Goal: Transaction & Acquisition: Purchase product/service

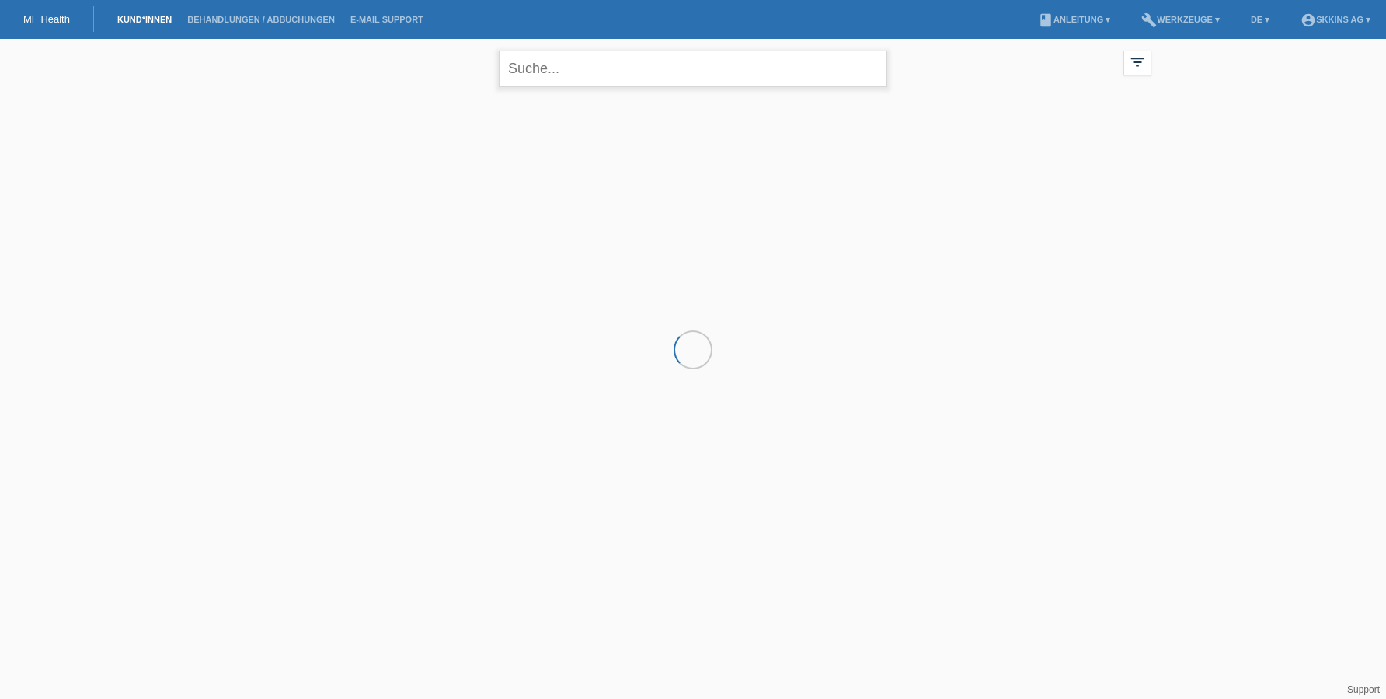
click at [546, 77] on input "text" at bounding box center [693, 69] width 389 height 37
type input "b"
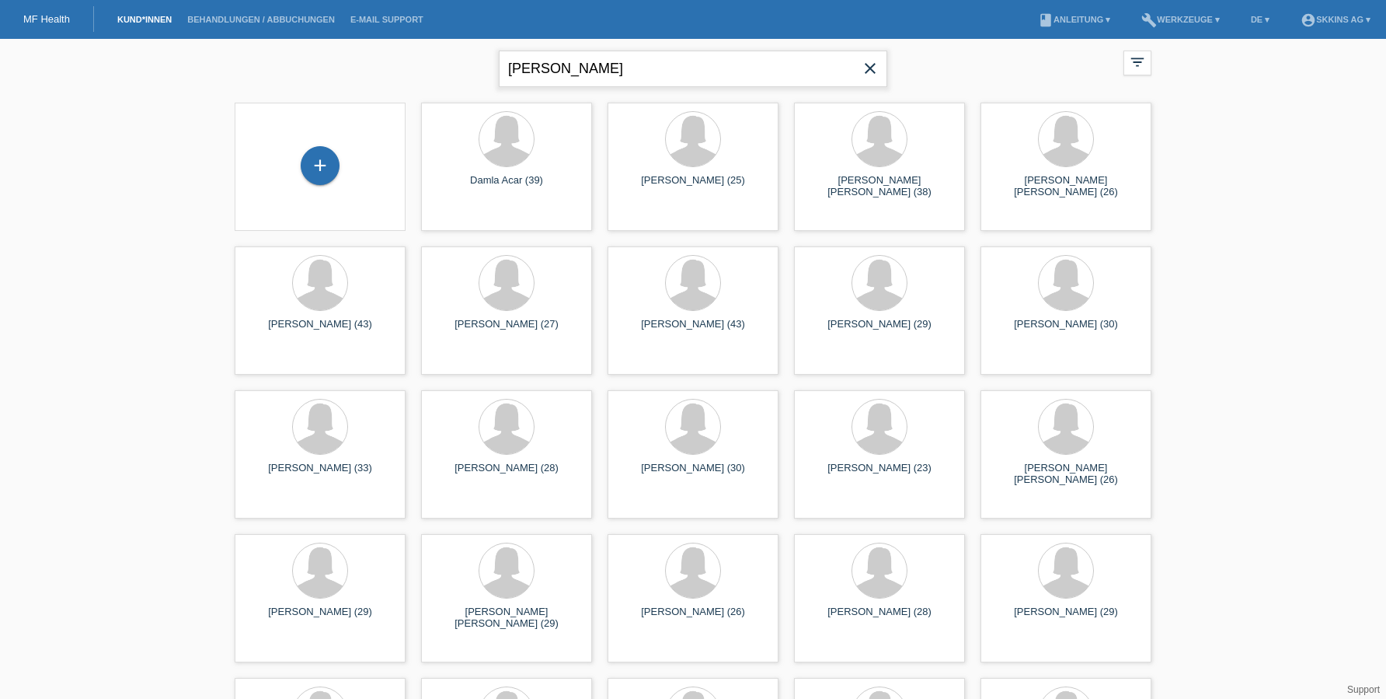
type input "[PERSON_NAME]"
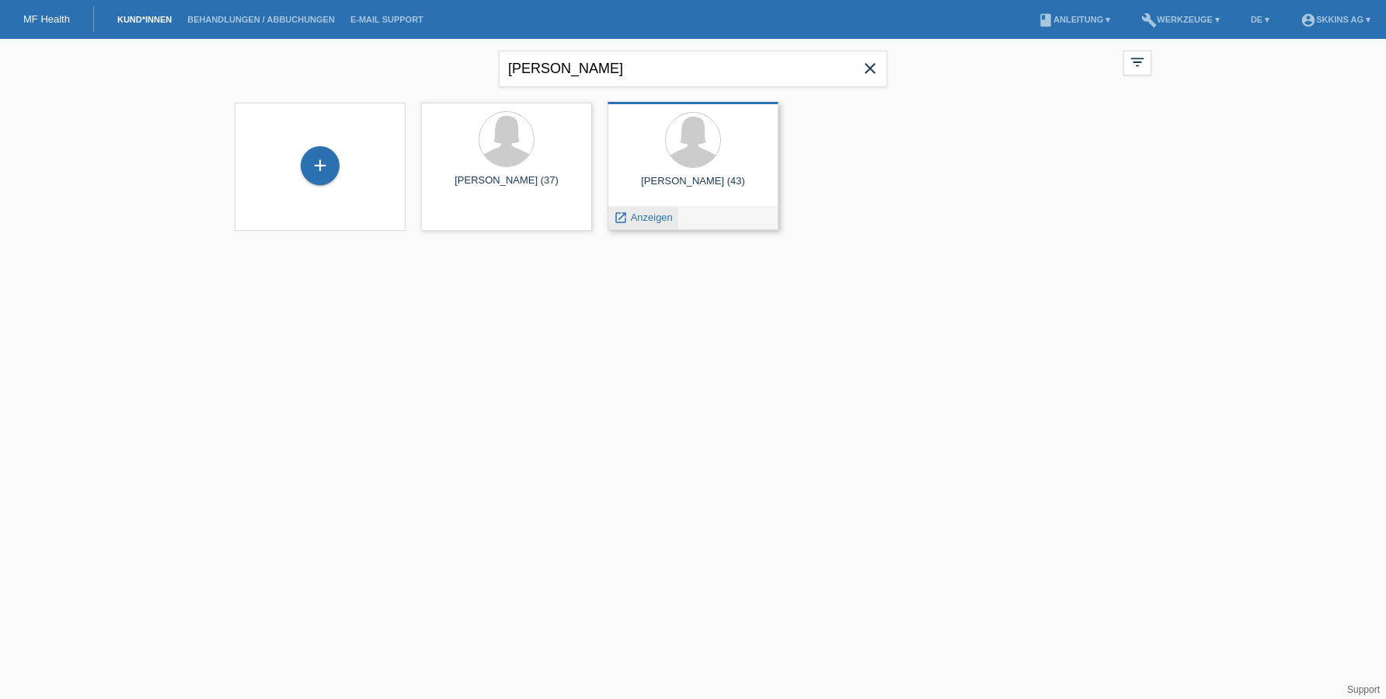
click at [653, 218] on span "Anzeigen" at bounding box center [652, 217] width 42 height 12
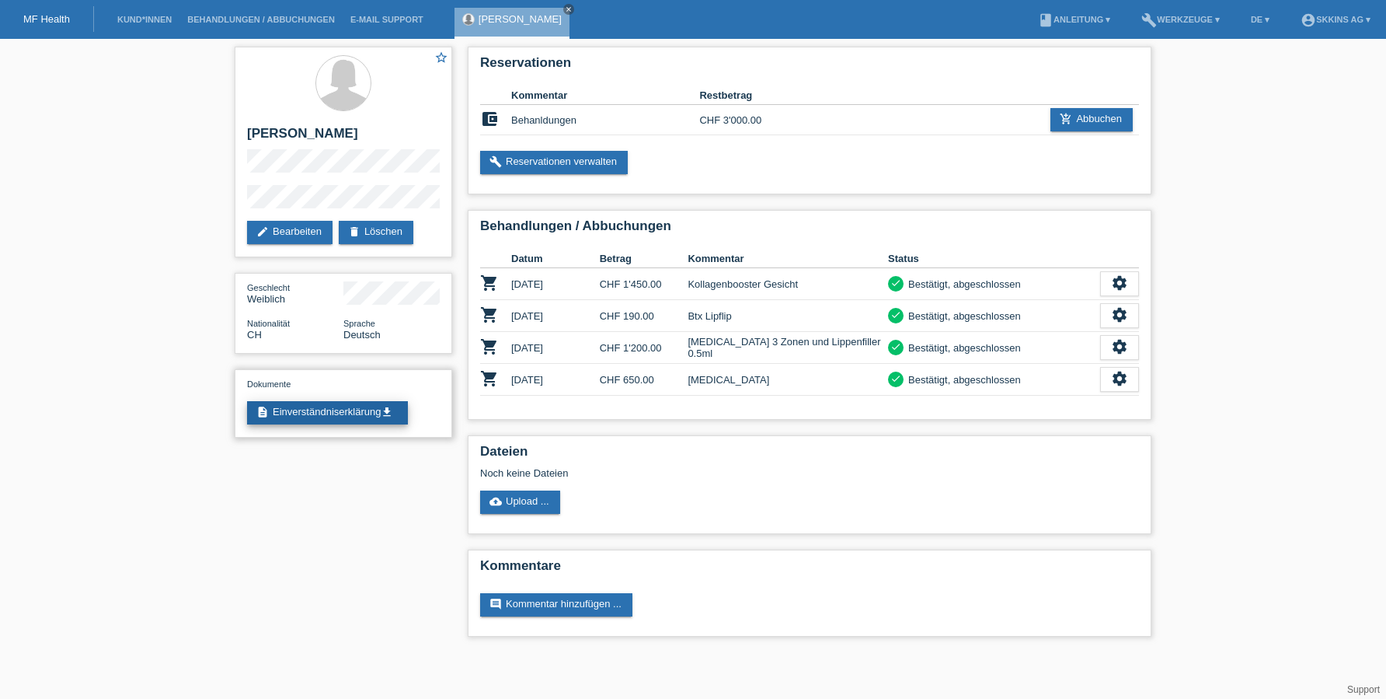
click at [342, 411] on link "description Einverständniserklärung get_app" at bounding box center [327, 412] width 161 height 23
click at [322, 412] on link "description Einverständniserklärung get_app" at bounding box center [327, 412] width 161 height 23
click at [1098, 113] on link "add_shopping_cart Abbuchen" at bounding box center [1092, 119] width 82 height 23
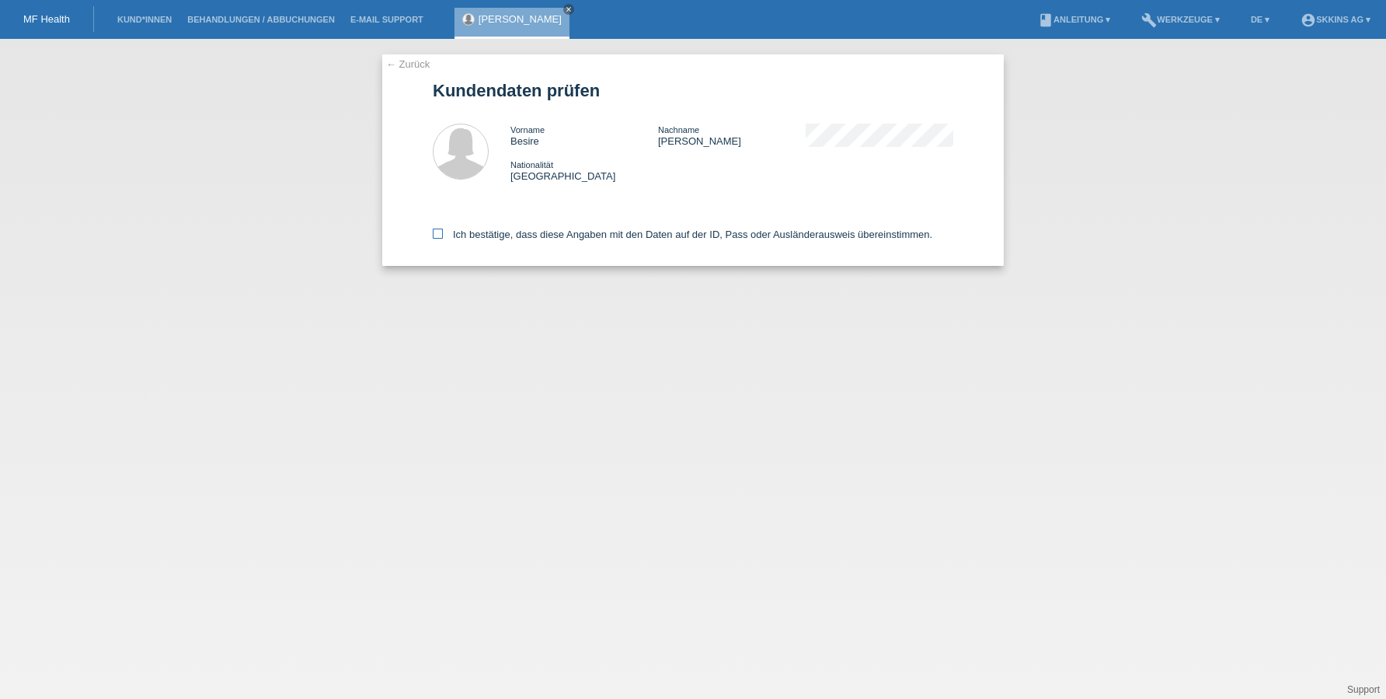
click at [433, 239] on icon at bounding box center [438, 233] width 10 height 10
click at [433, 239] on input "Ich bestätige, dass diese Angaben mit den Daten auf der ID, Pass oder Ausländer…" at bounding box center [438, 233] width 10 height 10
checkbox input "true"
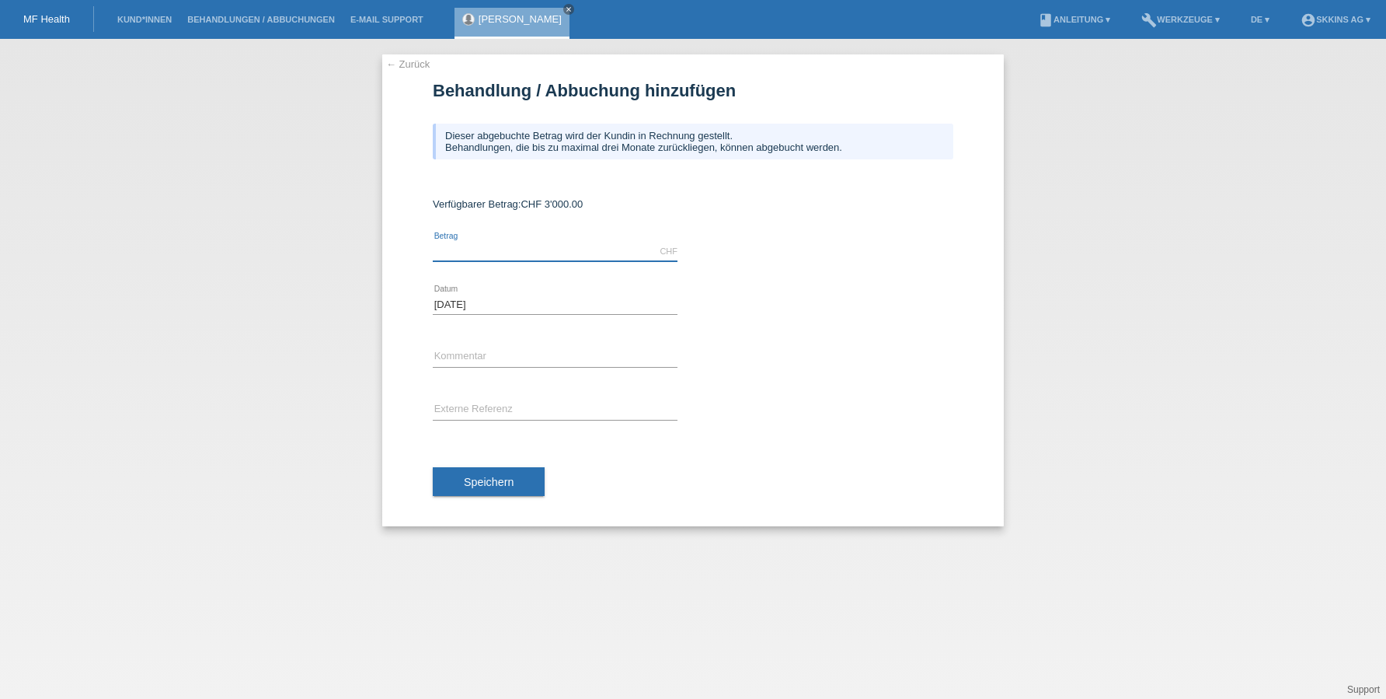
click at [469, 256] on input "text" at bounding box center [555, 251] width 245 height 19
type input "650.00"
click at [479, 354] on input "text" at bounding box center [555, 356] width 245 height 19
type input "*"
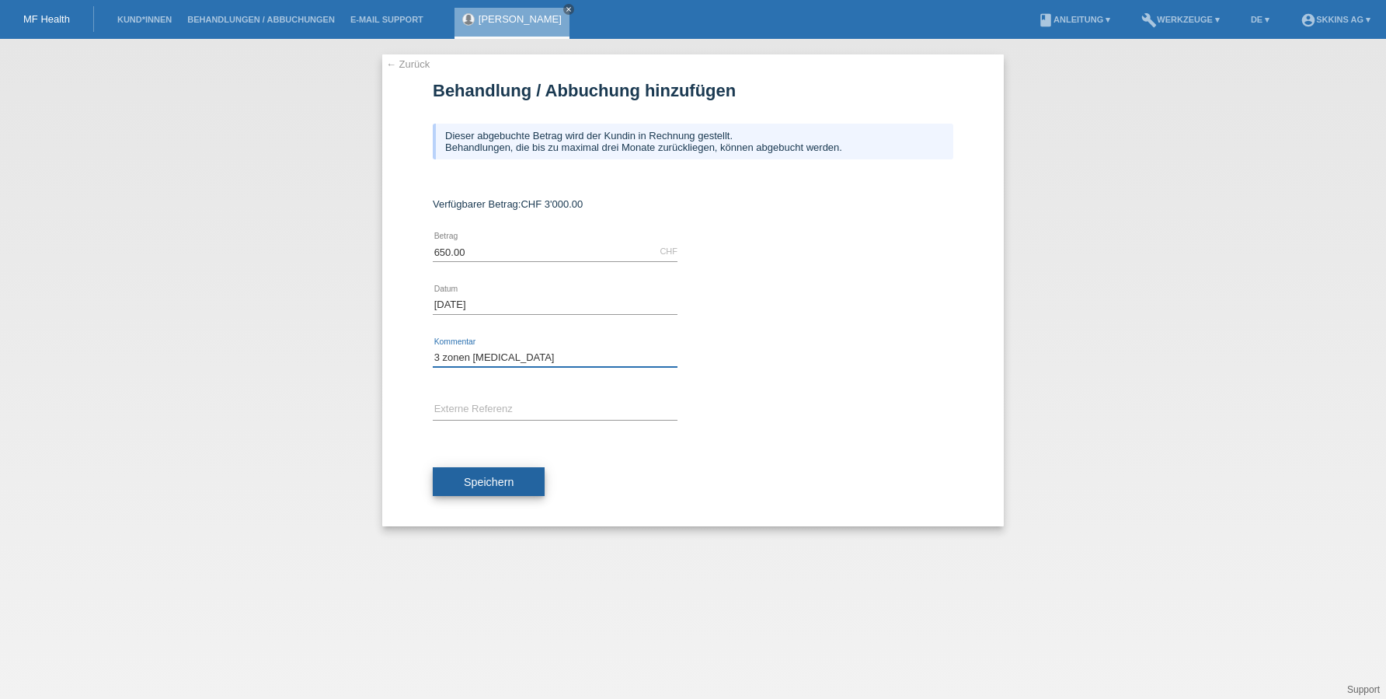
type input "3 zonen botox"
click at [520, 476] on button "Speichern" at bounding box center [489, 482] width 112 height 30
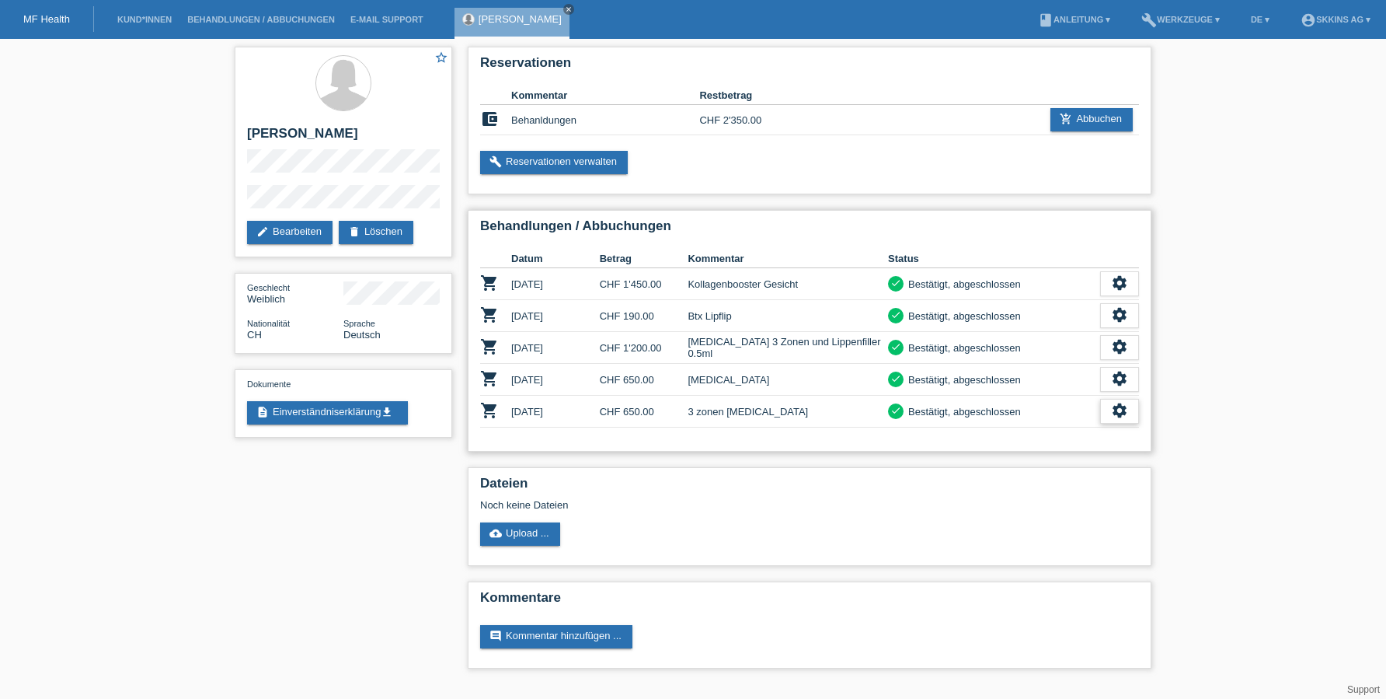
click at [1123, 412] on icon "settings" at bounding box center [1119, 410] width 17 height 17
click at [1060, 481] on span "Patientenabrechnung herunterladen" at bounding box center [1033, 483] width 166 height 19
